Goal: Task Accomplishment & Management: Manage account settings

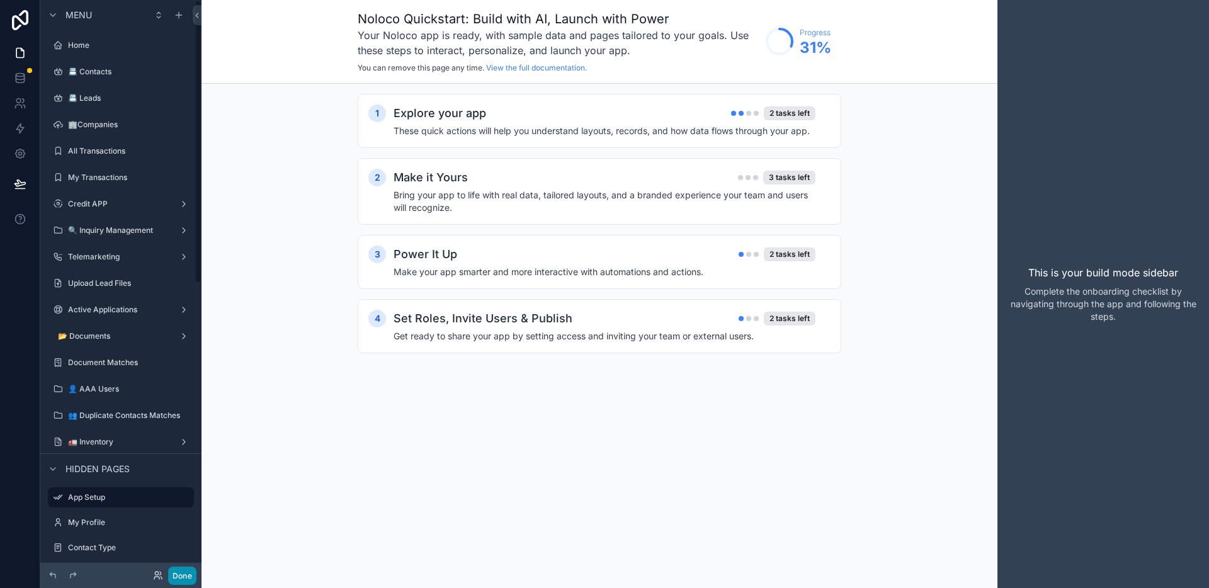
click at [193, 574] on button "Done" at bounding box center [182, 576] width 28 height 18
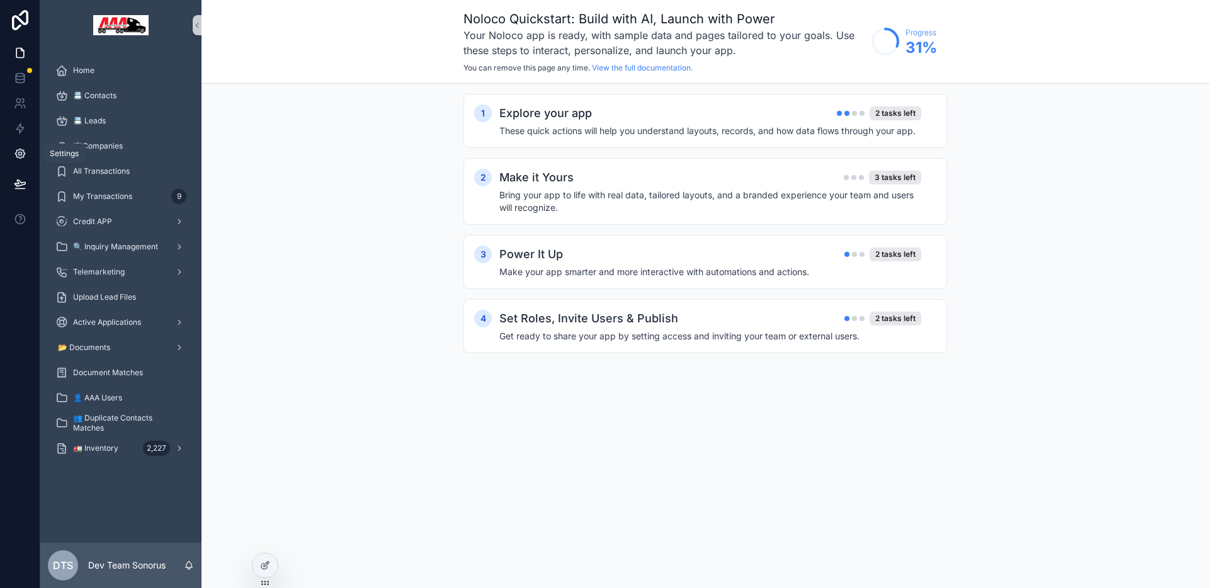
click at [21, 147] on icon at bounding box center [20, 153] width 13 height 13
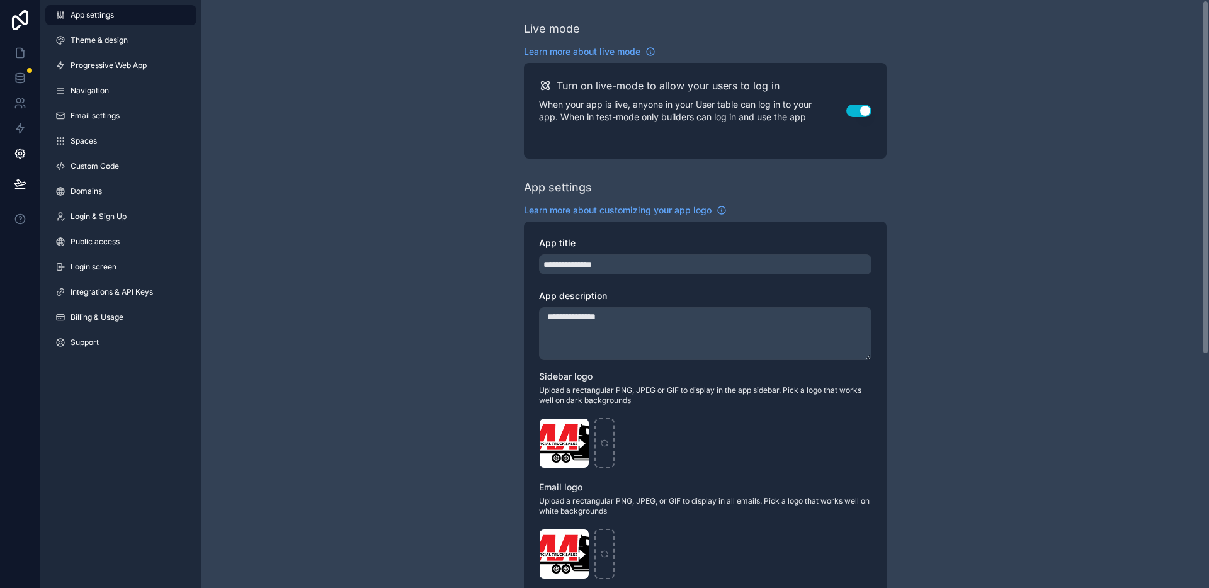
scroll to position [387, 0]
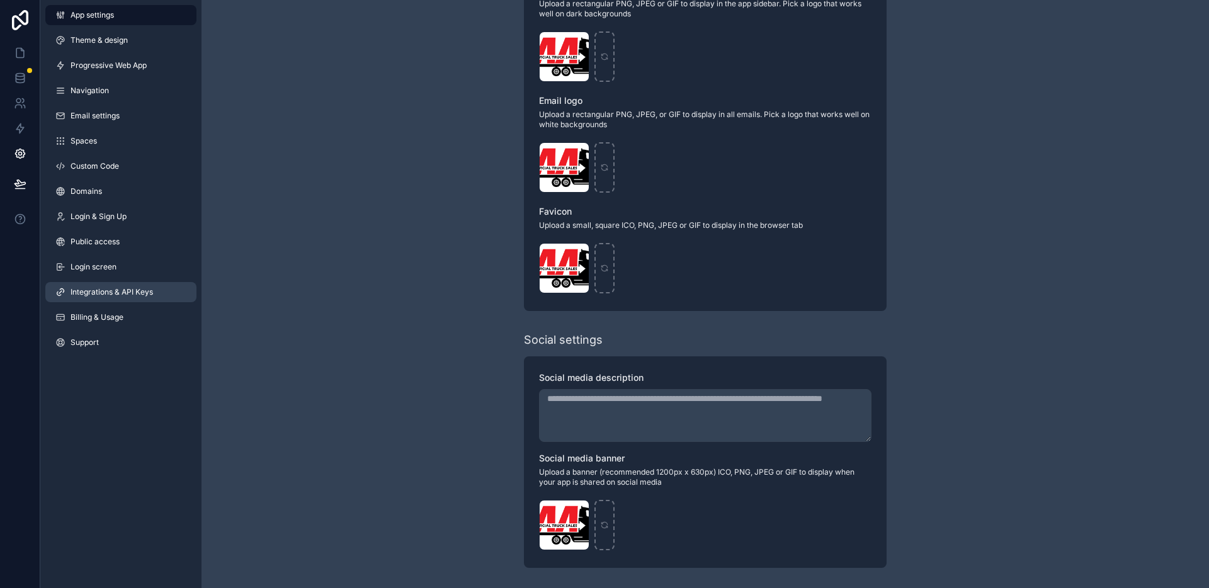
click at [113, 299] on link "Integrations & API Keys" at bounding box center [120, 292] width 151 height 20
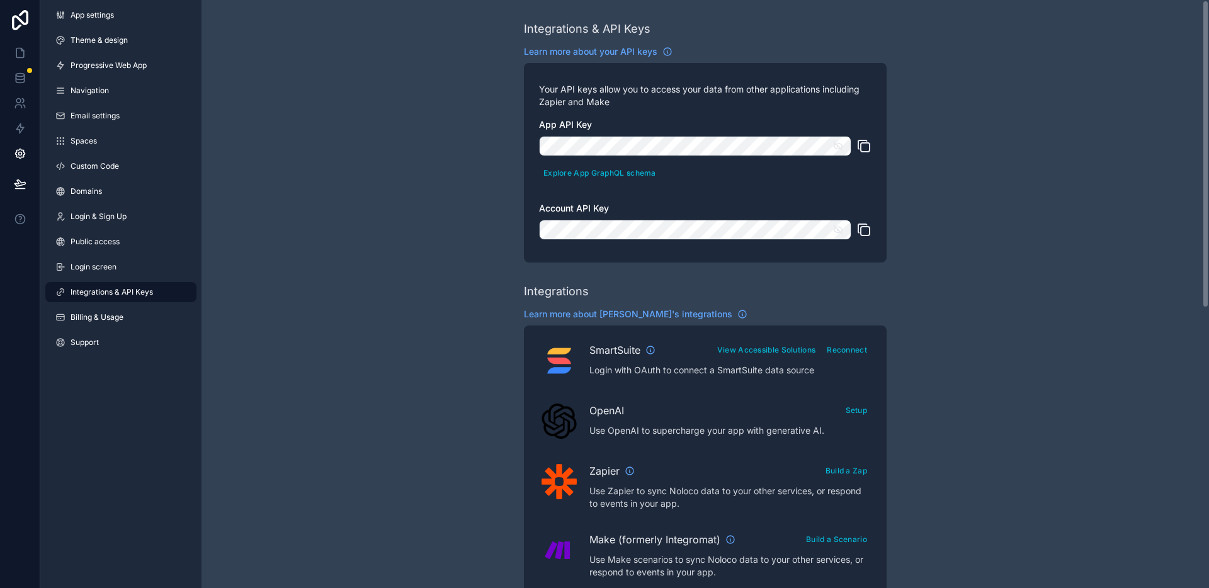
scroll to position [371, 0]
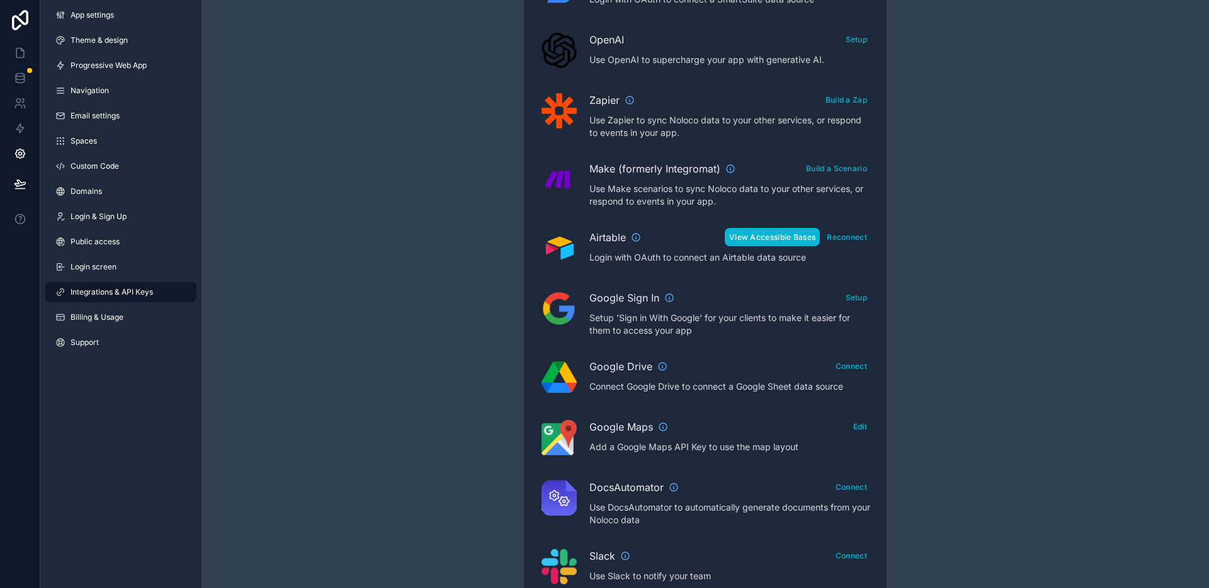
click at [768, 236] on button "View Accessible Bases" at bounding box center [772, 237] width 95 height 18
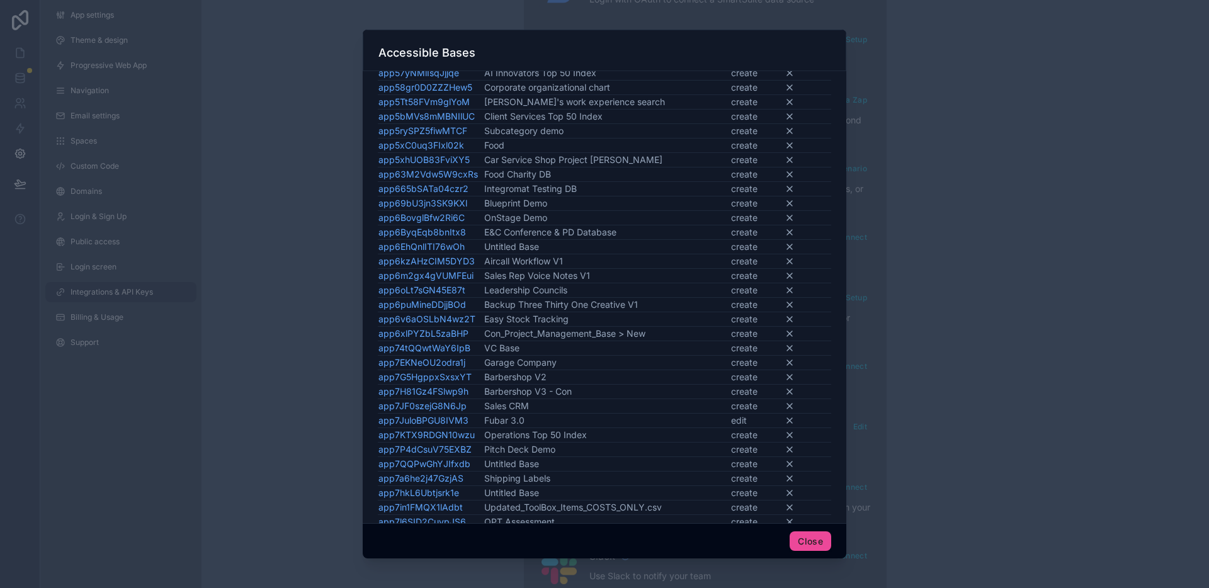
scroll to position [1763, 0]
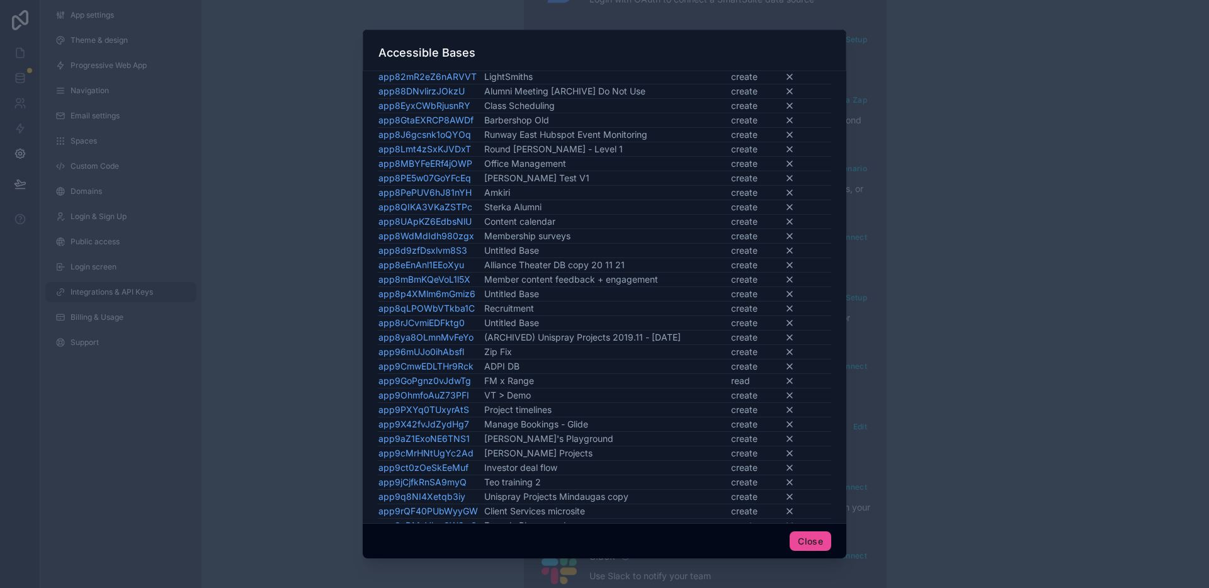
click at [220, 334] on div at bounding box center [604, 294] width 1209 height 588
click at [801, 542] on button "Close" at bounding box center [811, 542] width 42 height 20
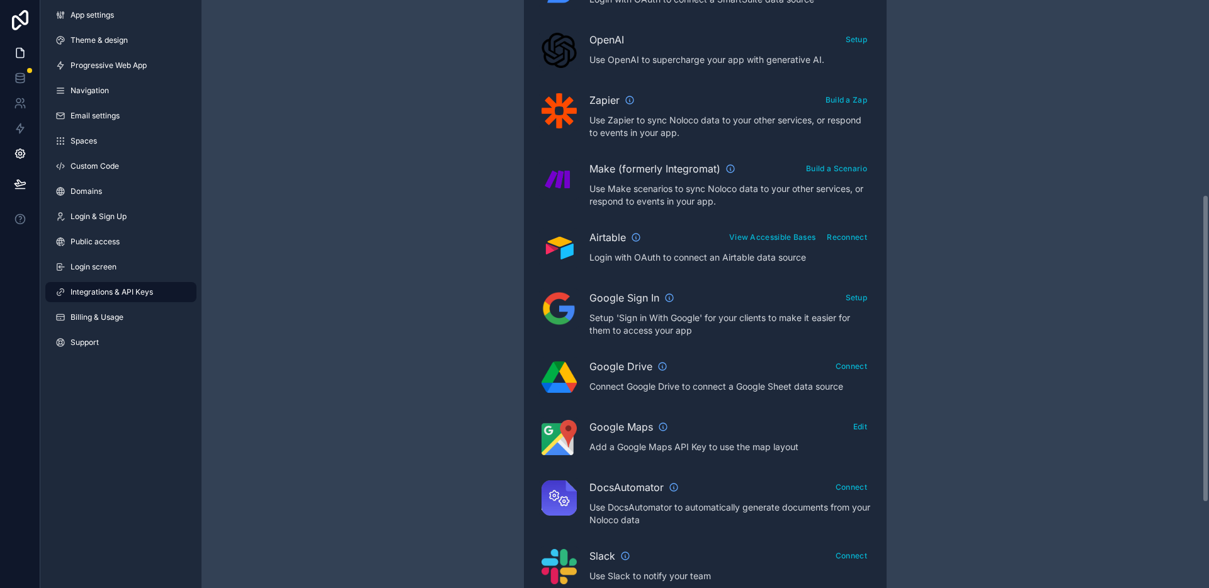
click at [25, 44] on link at bounding box center [20, 52] width 40 height 25
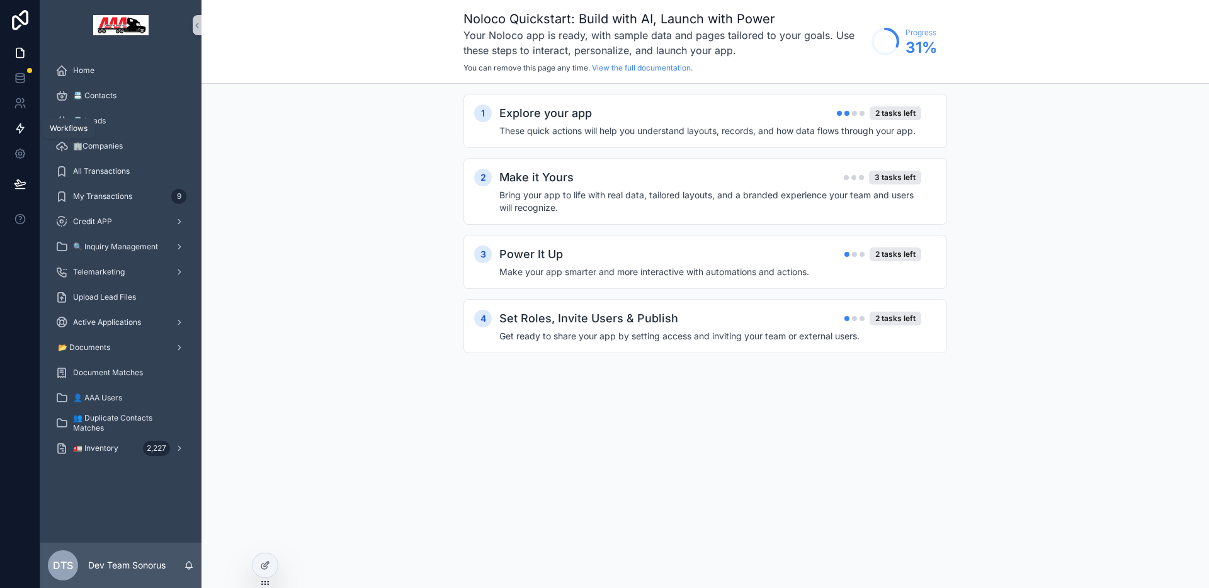
click at [17, 137] on link at bounding box center [20, 128] width 40 height 25
click at [18, 149] on icon at bounding box center [19, 153] width 9 height 9
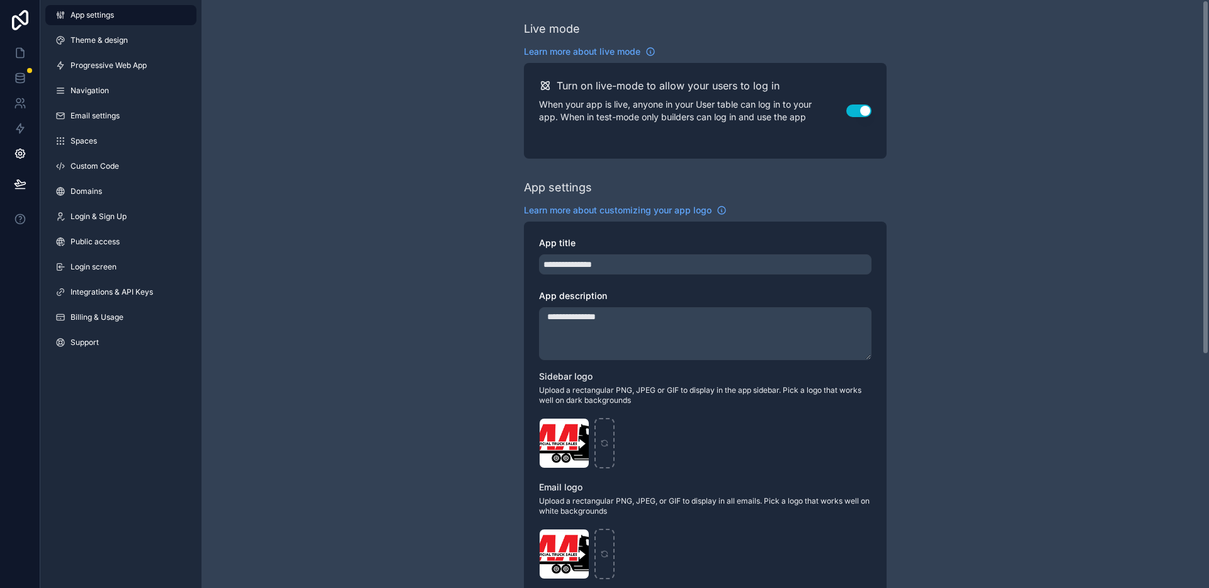
scroll to position [387, 0]
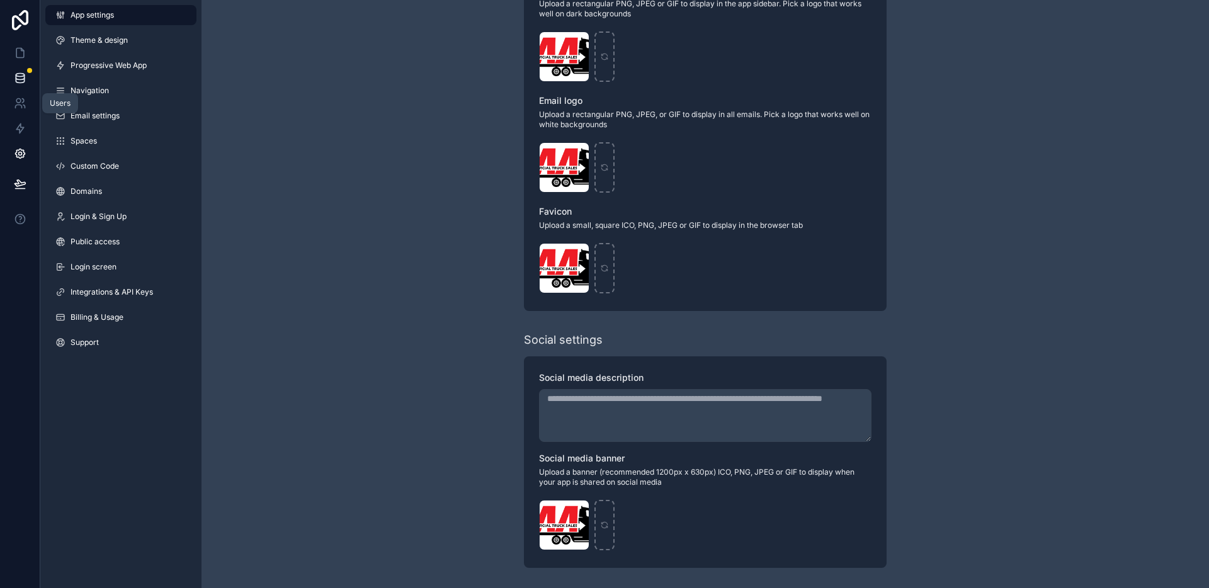
drag, startPoint x: 20, startPoint y: 98, endPoint x: 14, endPoint y: 89, distance: 10.5
click at [20, 99] on icon at bounding box center [18, 101] width 4 height 4
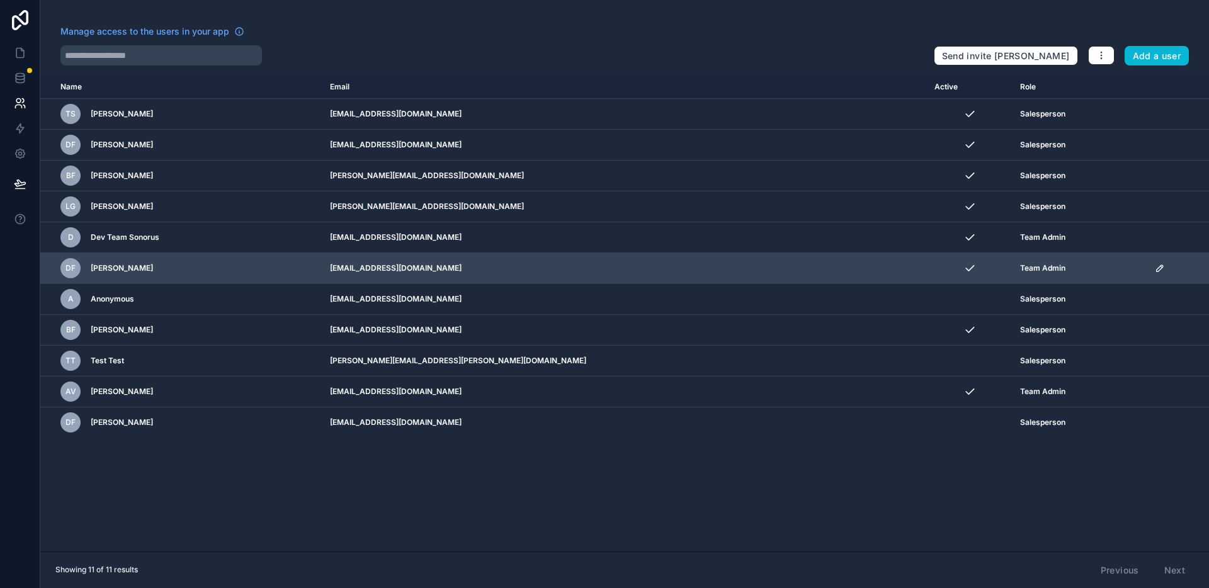
click at [1155, 271] on icon "scrollable content" at bounding box center [1160, 268] width 10 height 10
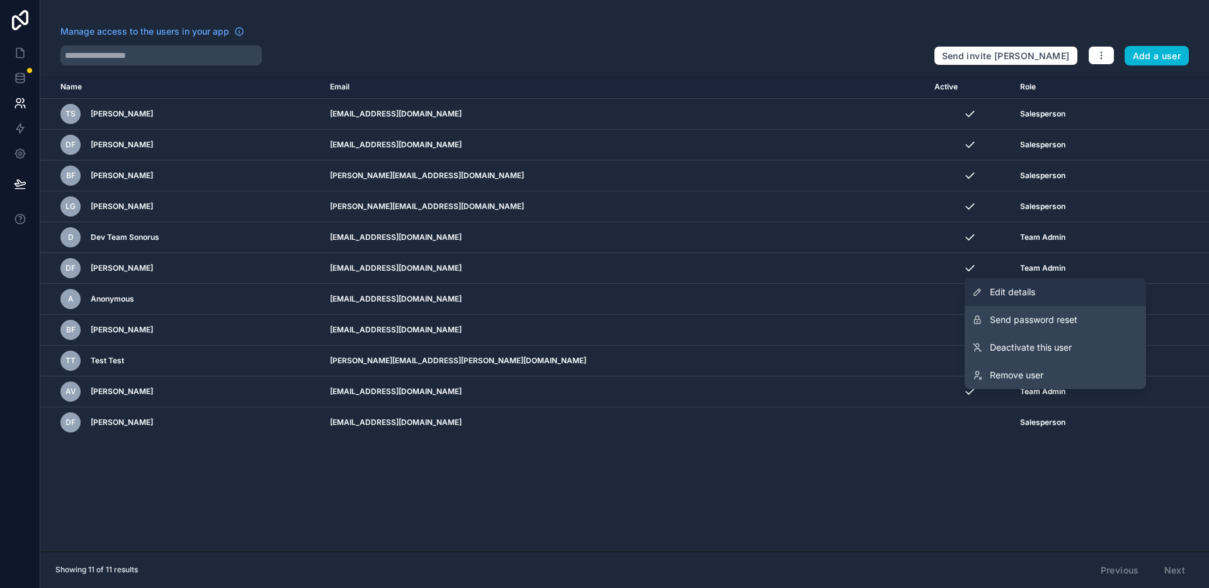
click at [1052, 294] on link "Edit details" at bounding box center [1055, 292] width 181 height 28
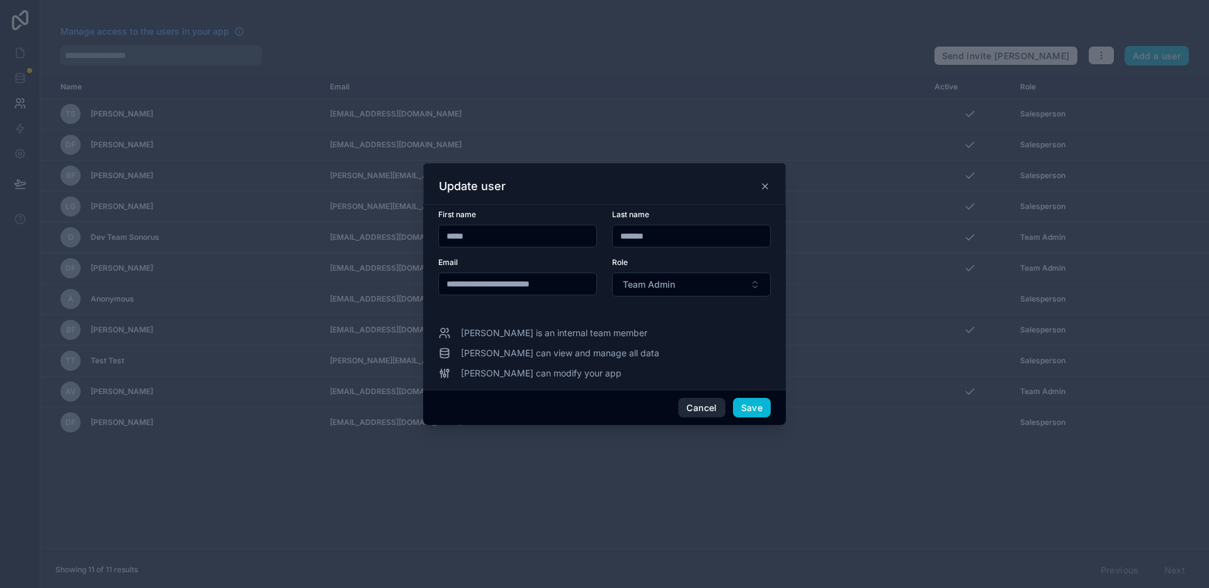
click at [695, 405] on button "Cancel" at bounding box center [701, 408] width 47 height 20
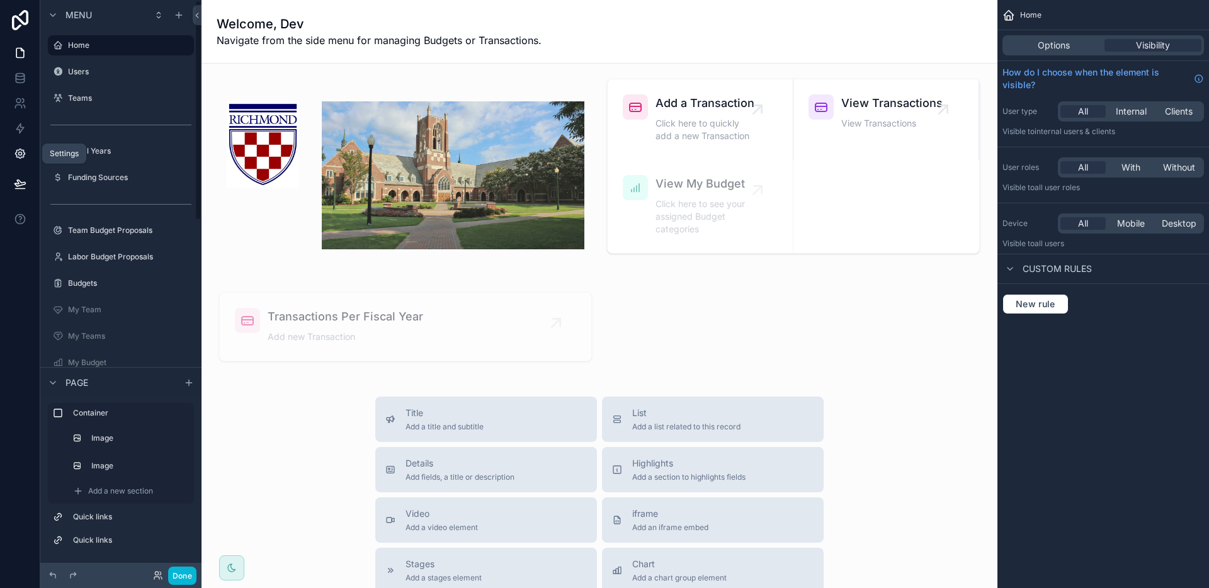
click at [31, 162] on link at bounding box center [20, 153] width 40 height 25
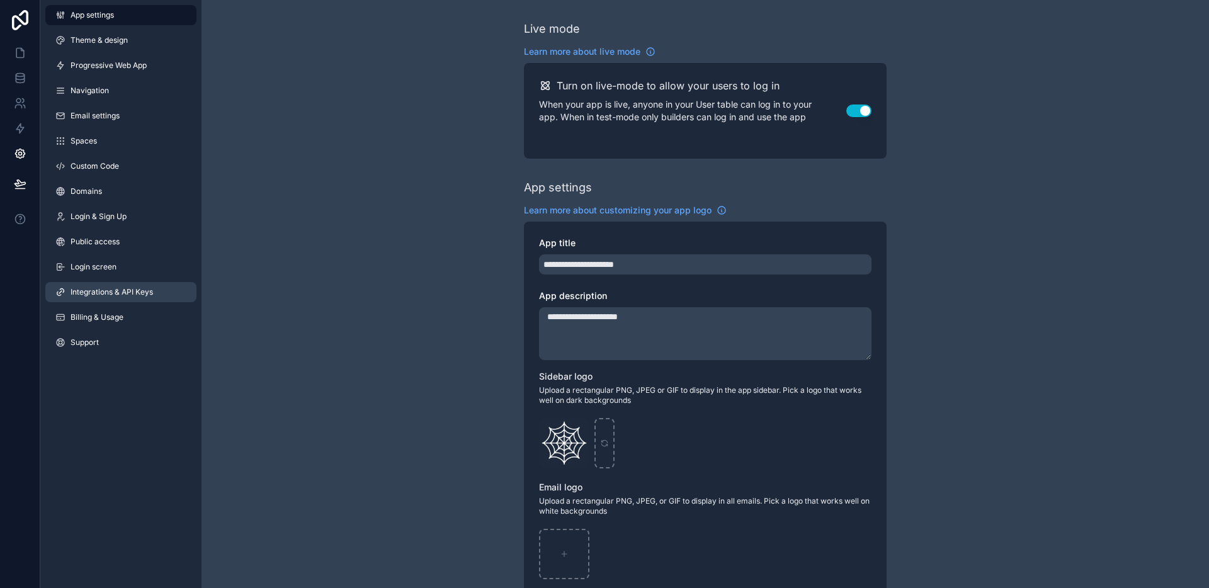
click at [110, 299] on link "Integrations & API Keys" at bounding box center [120, 292] width 151 height 20
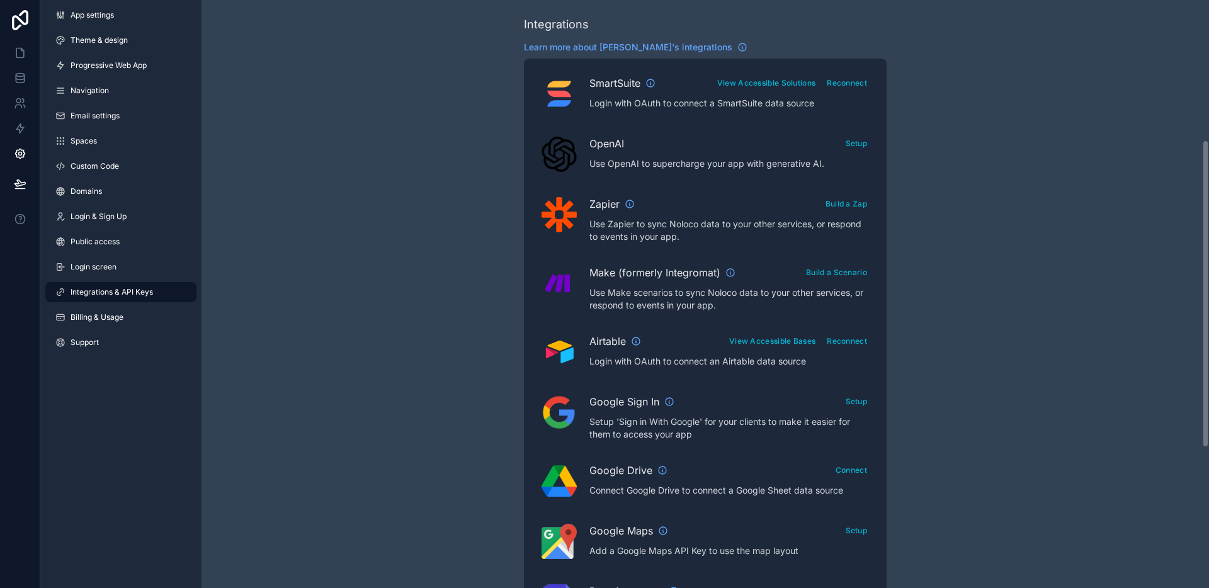
scroll to position [275, 0]
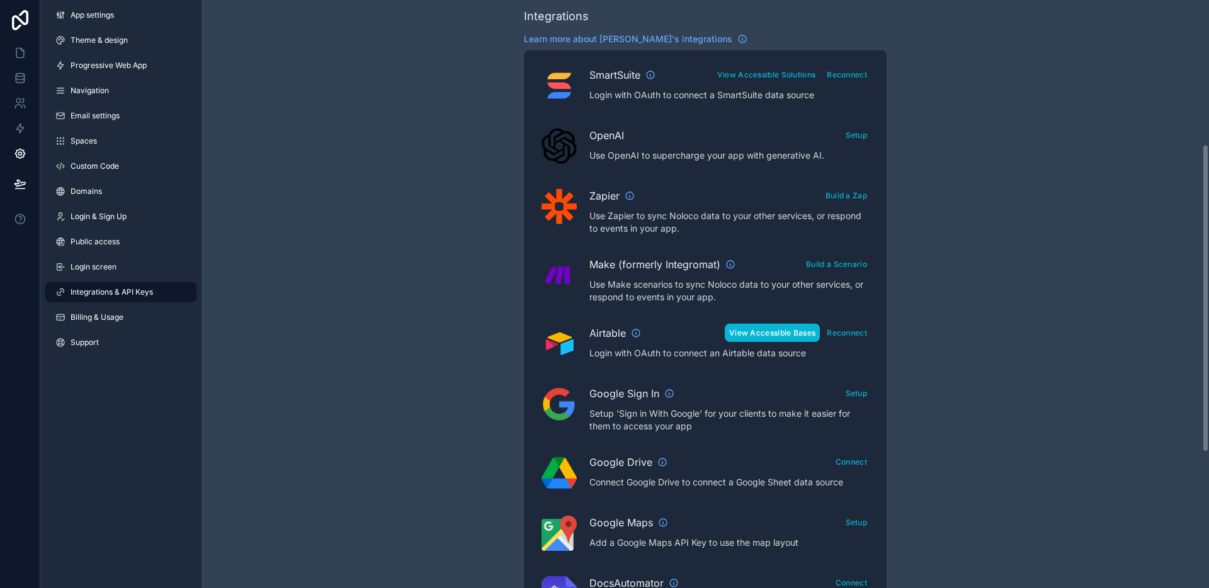
click at [762, 332] on button "View Accessible Bases" at bounding box center [772, 333] width 95 height 18
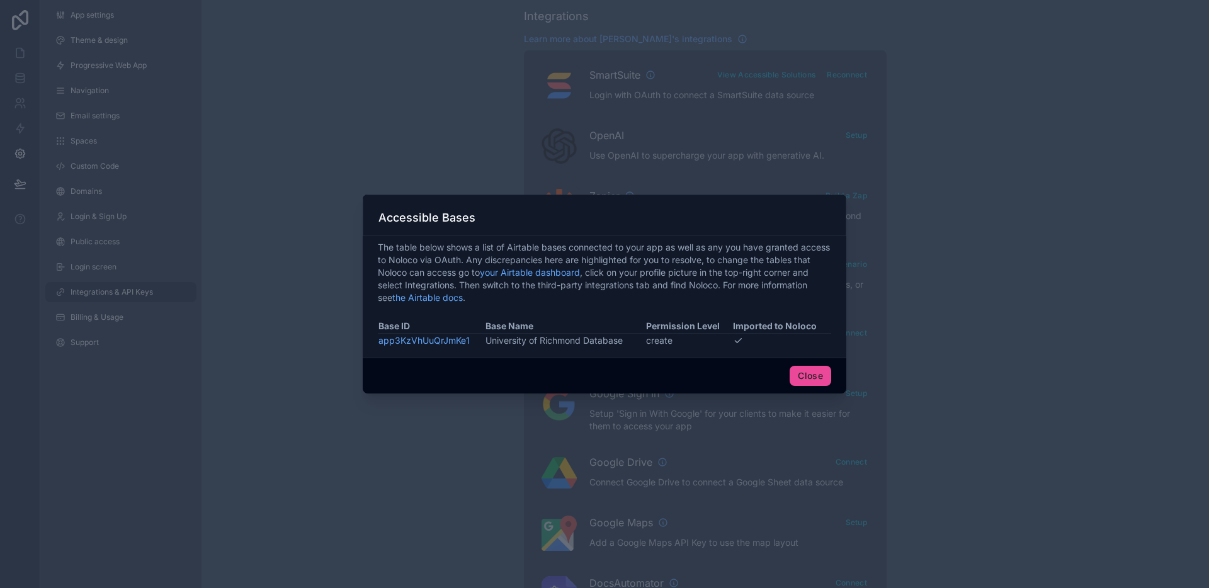
click at [423, 112] on div at bounding box center [604, 294] width 1209 height 588
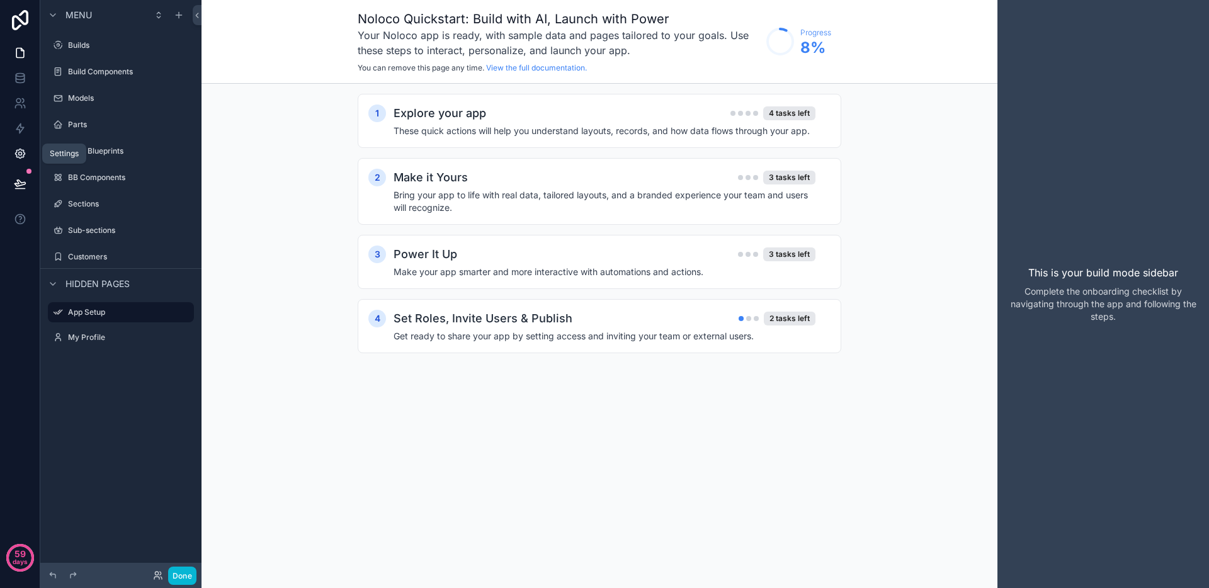
click at [12, 147] on link at bounding box center [20, 153] width 40 height 25
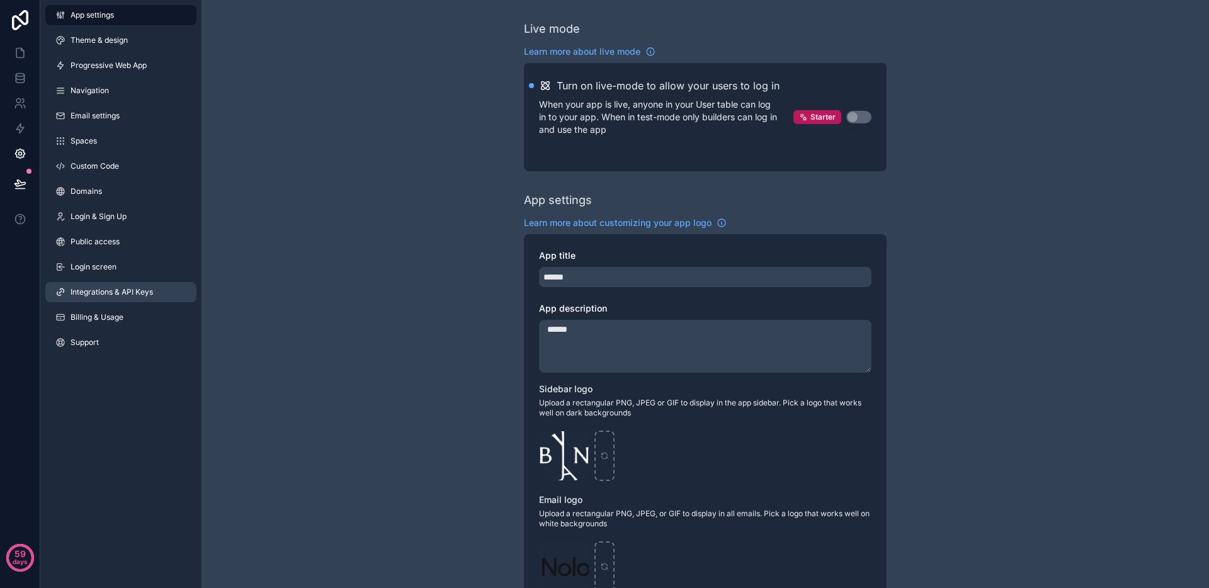
click at [103, 295] on span "Integrations & API Keys" at bounding box center [112, 292] width 83 height 10
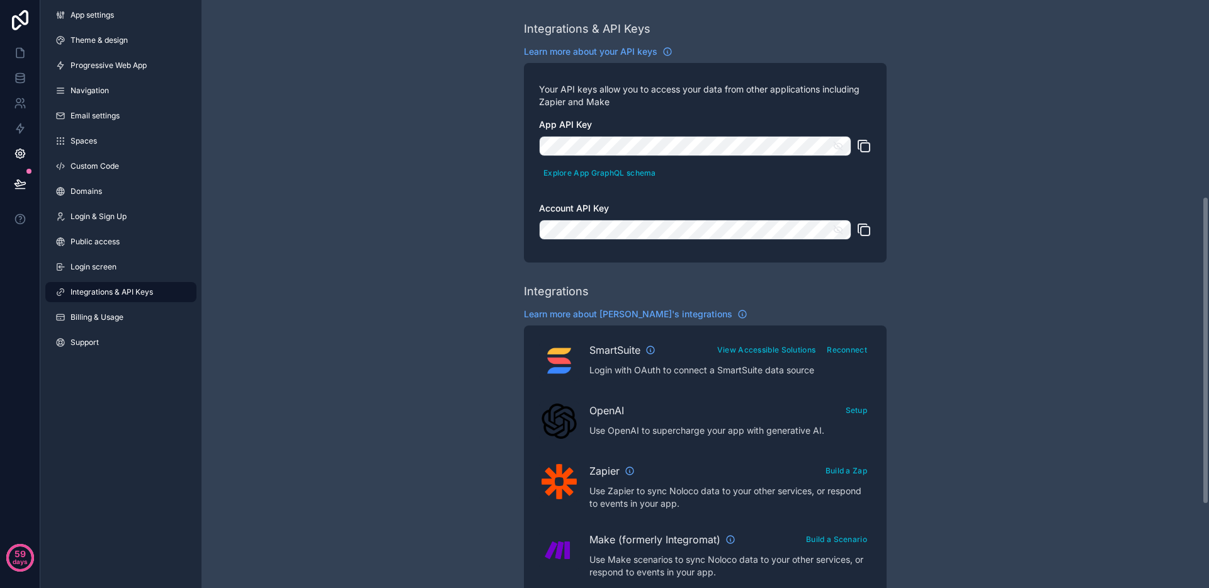
scroll to position [375, 0]
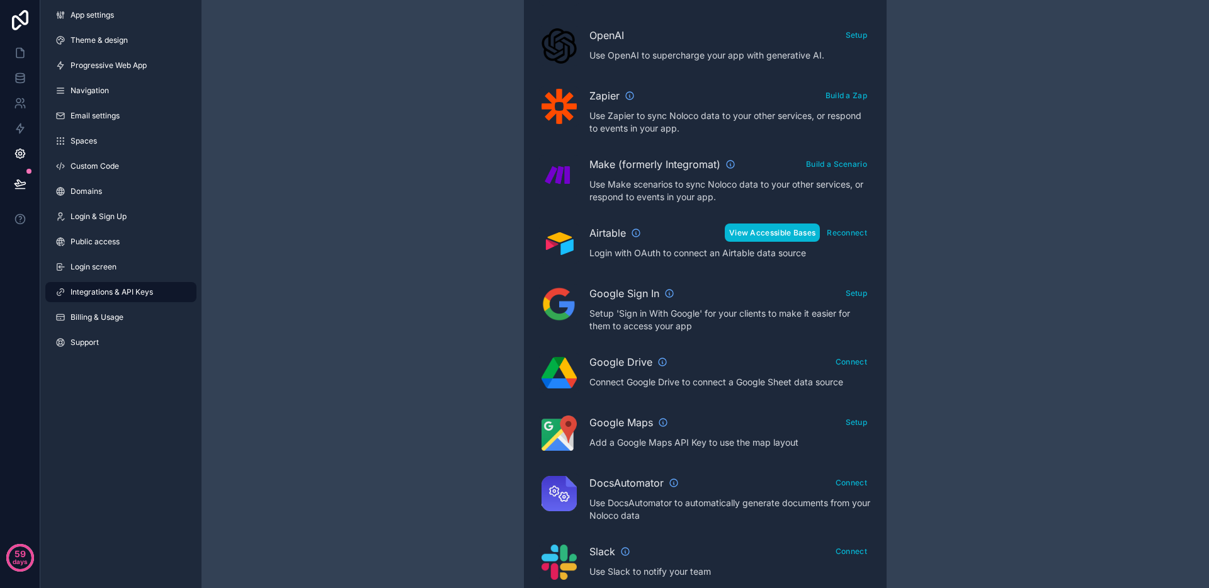
click at [789, 232] on button "View Accessible Bases" at bounding box center [772, 233] width 95 height 18
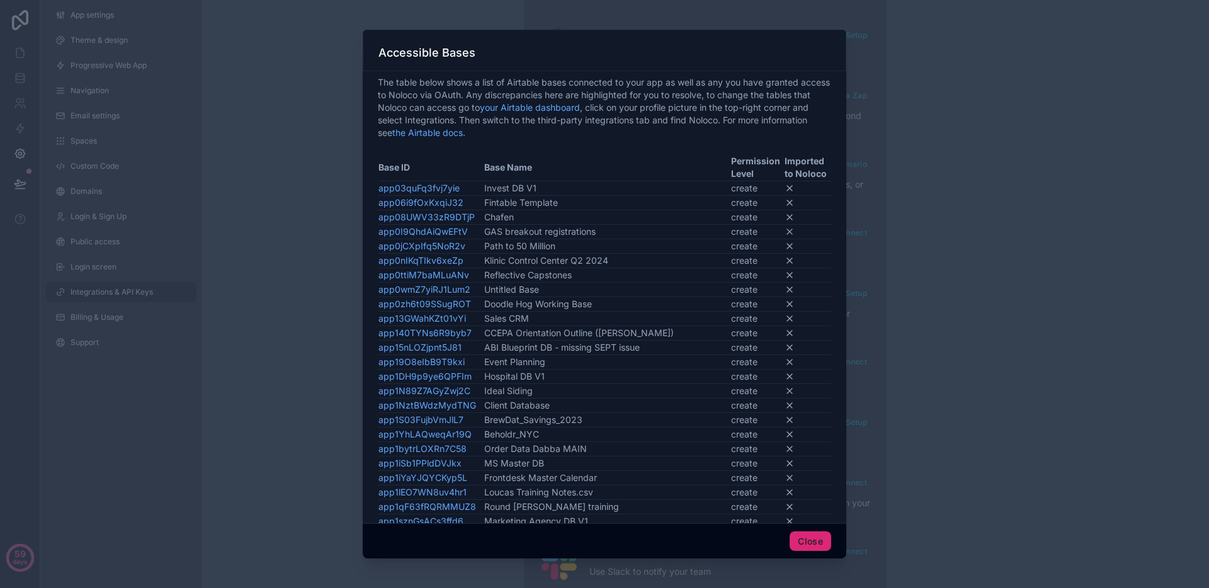
click at [808, 547] on button "Close" at bounding box center [811, 542] width 42 height 20
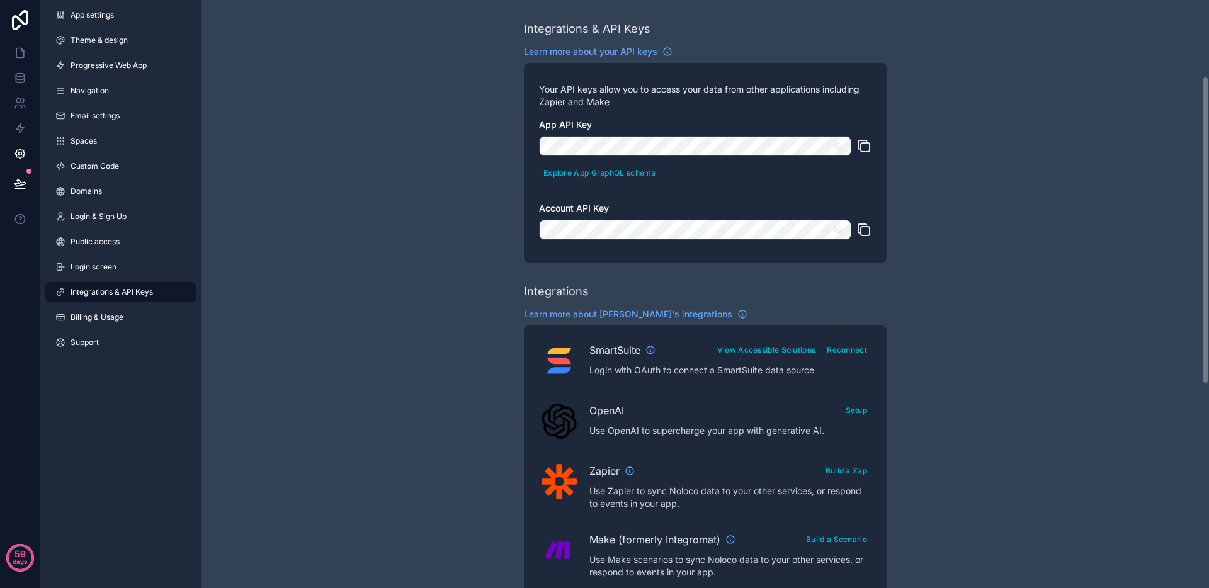
scroll to position [146, 0]
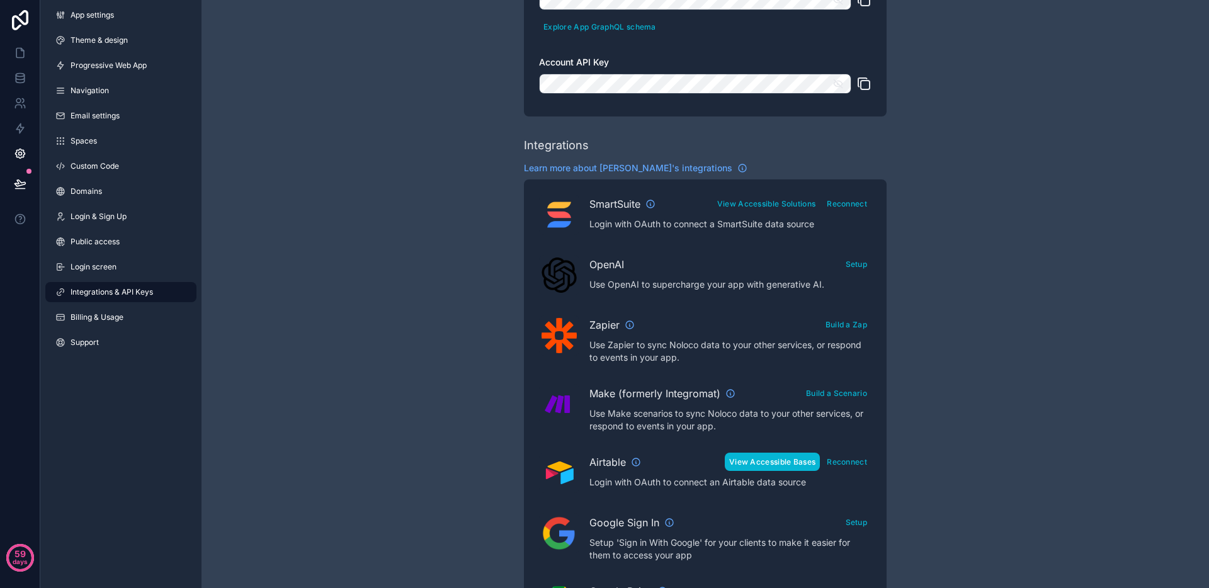
click at [801, 464] on button "View Accessible Bases" at bounding box center [772, 462] width 95 height 18
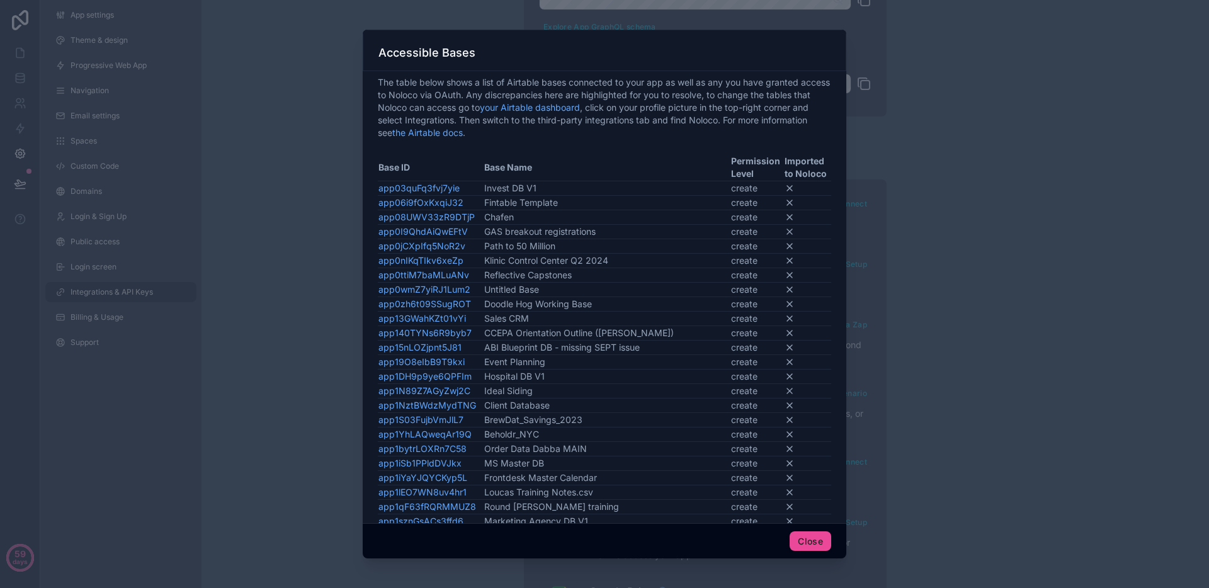
click at [912, 416] on div at bounding box center [604, 294] width 1209 height 588
click at [813, 539] on button "Close" at bounding box center [811, 542] width 42 height 20
